Goal: Find specific page/section: Find specific page/section

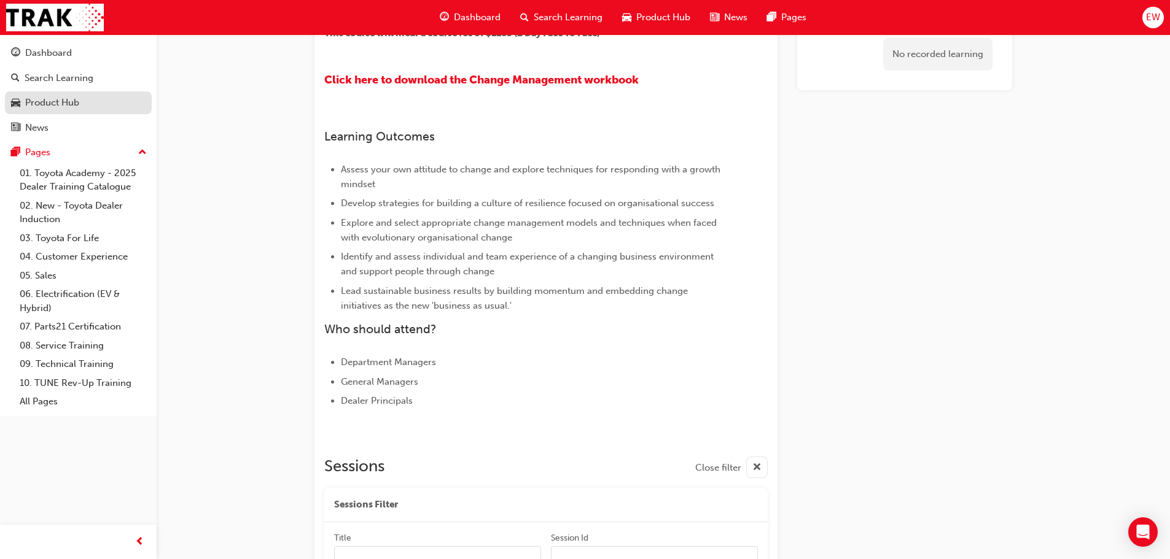
scroll to position [246, 0]
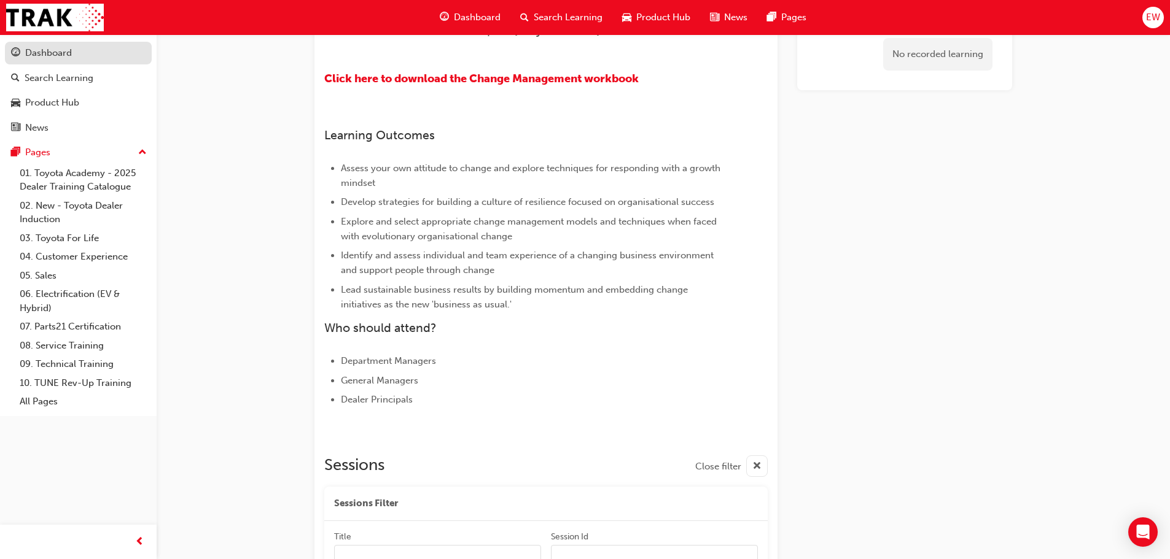
click at [71, 64] on link "Dashboard" at bounding box center [78, 53] width 147 height 23
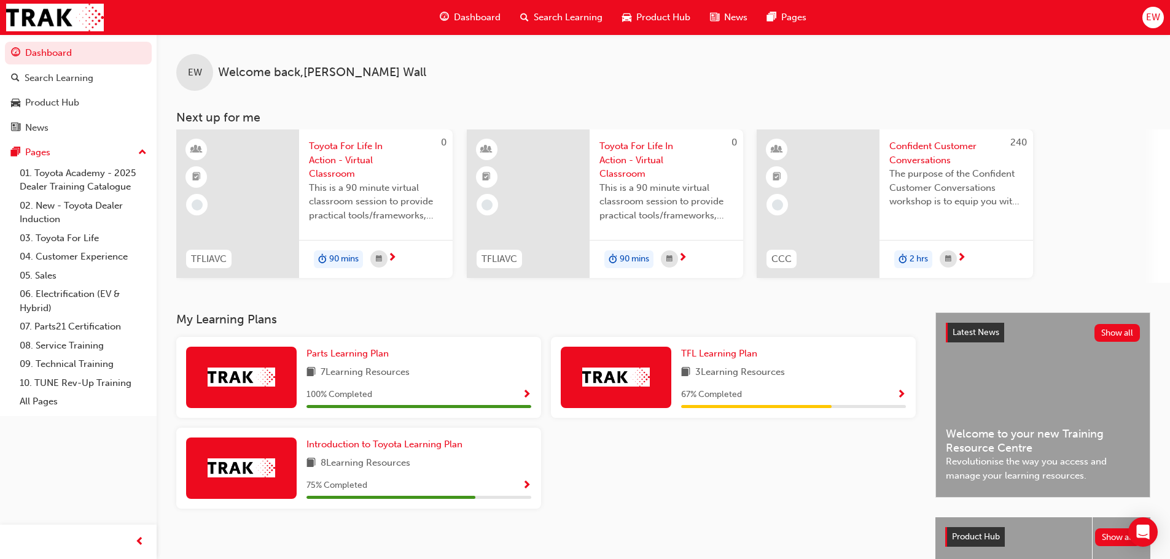
click at [527, 486] on span "Show Progress" at bounding box center [526, 486] width 9 height 11
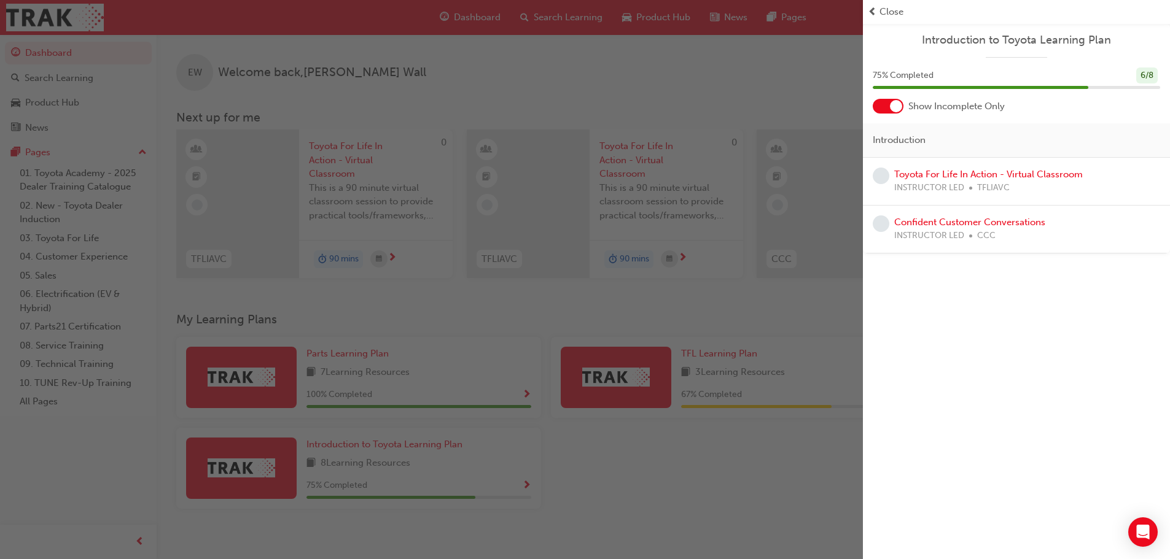
click at [861, 348] on div "button" at bounding box center [431, 279] width 863 height 559
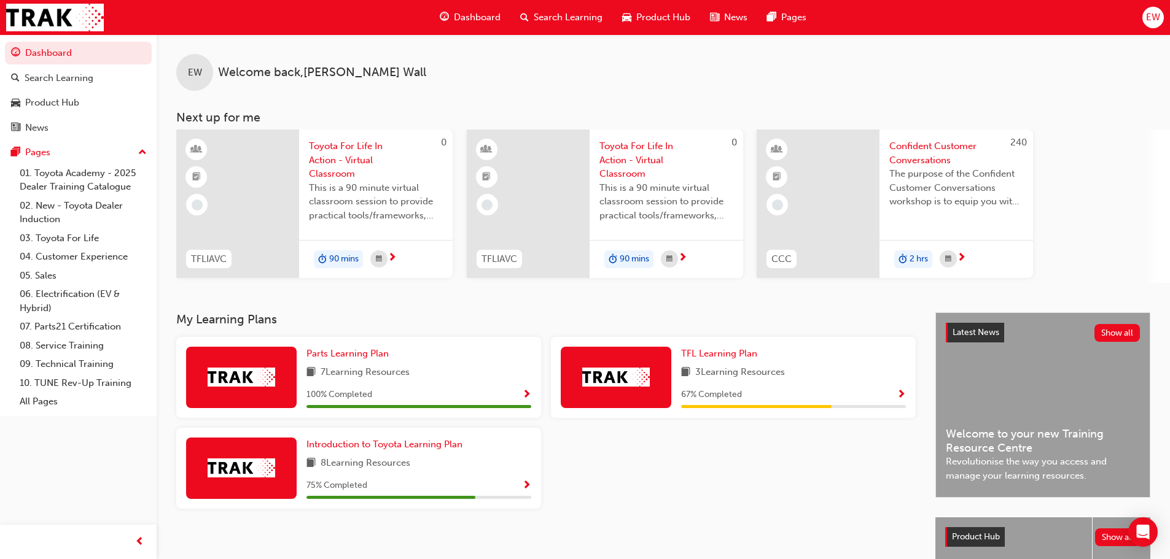
click at [906, 392] on div "TFL Learning Plan 3 Learning Resources 67 % Completed" at bounding box center [733, 377] width 365 height 81
click at [896, 394] on span "Show Progress" at bounding box center [900, 395] width 9 height 11
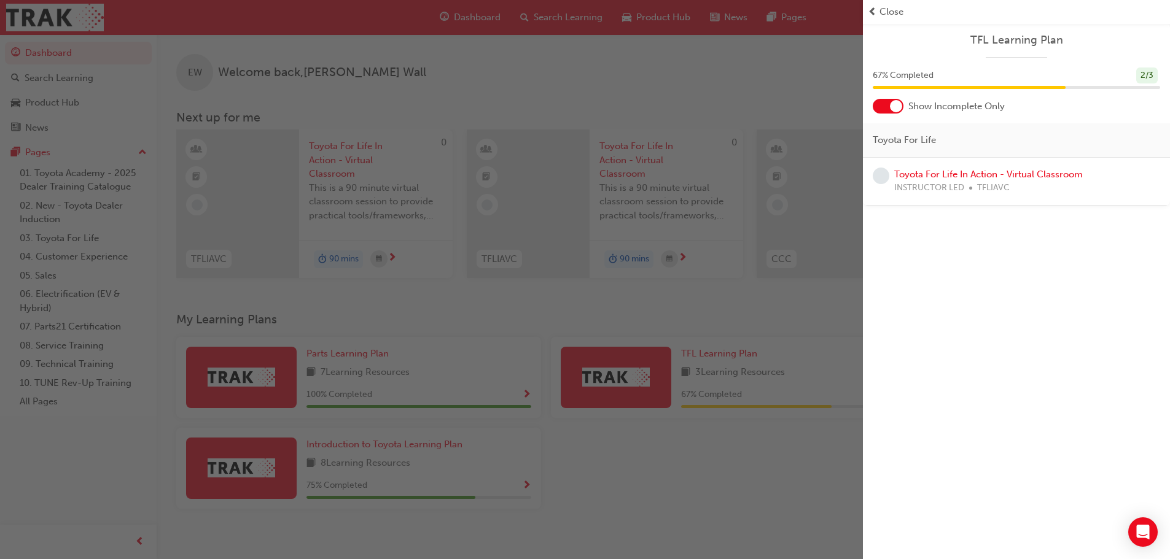
click at [832, 329] on div "button" at bounding box center [431, 279] width 863 height 559
